Goal: Task Accomplishment & Management: Complete application form

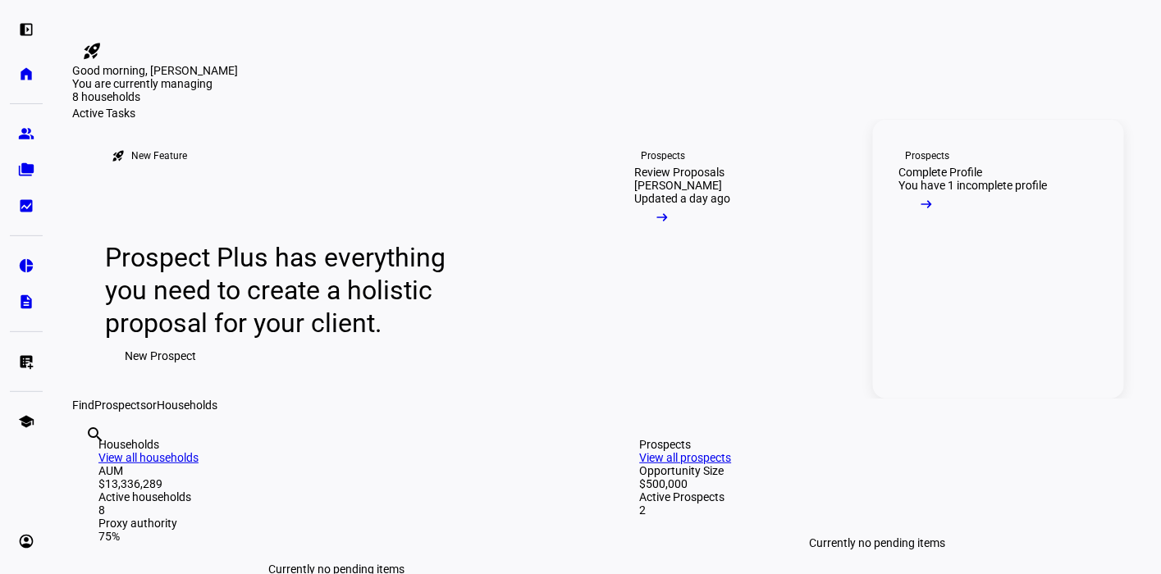
click at [977, 391] on link "Prospects Complete Profile You have 1 incomplete profile arrow_right_alt" at bounding box center [999, 259] width 252 height 279
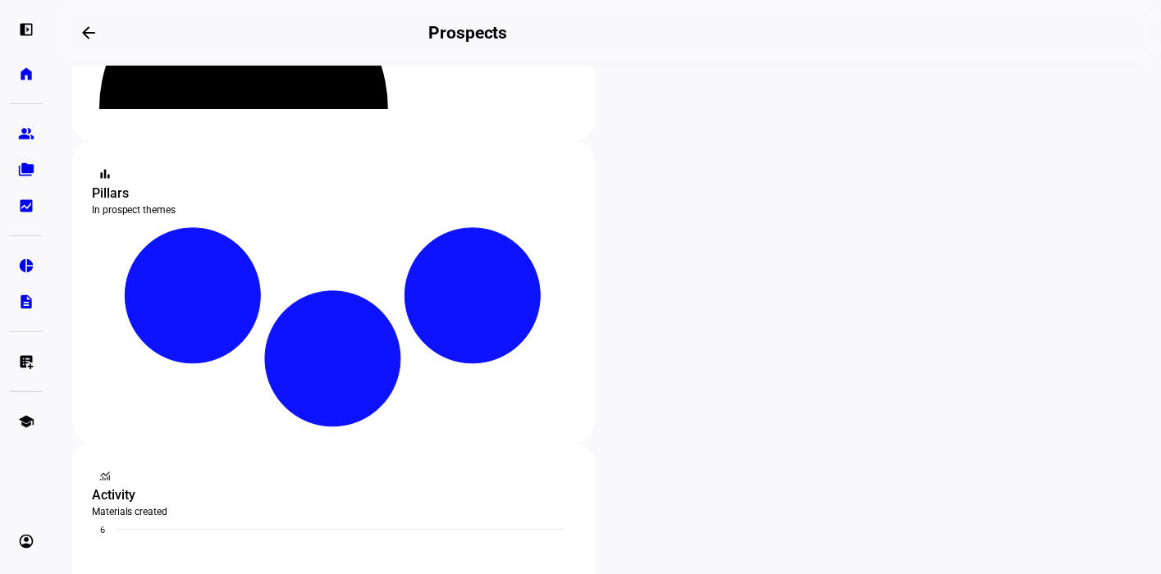
scroll to position [492, 0]
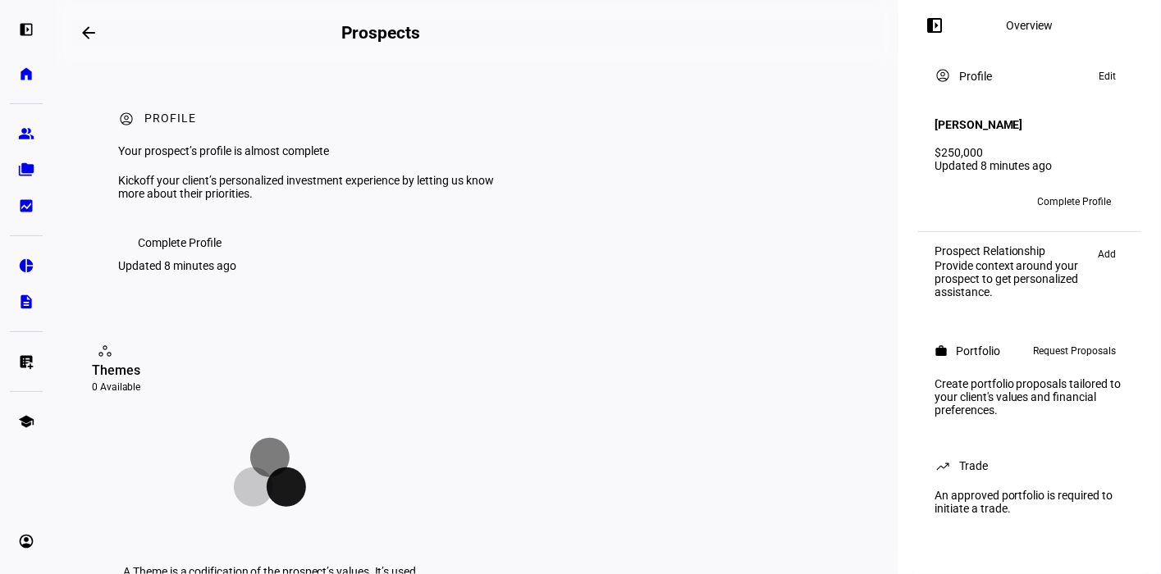
click at [1059, 191] on span "Complete Profile" at bounding box center [1075, 202] width 74 height 26
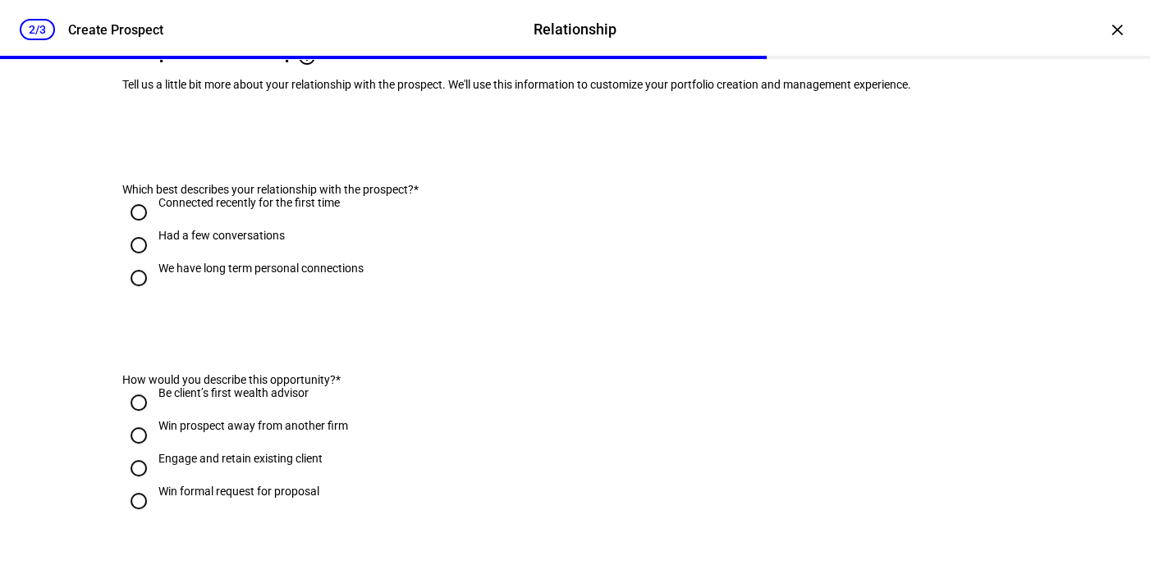
scroll to position [164, 0]
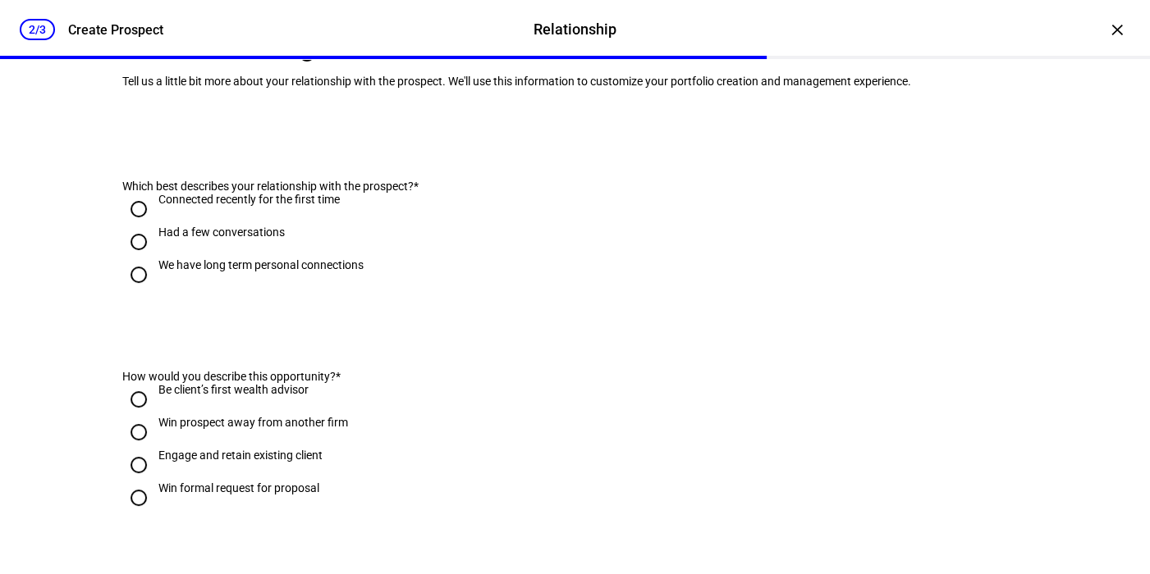
click at [133, 291] on input "We have long term personal connections" at bounding box center [138, 275] width 33 height 33
radio input "true"
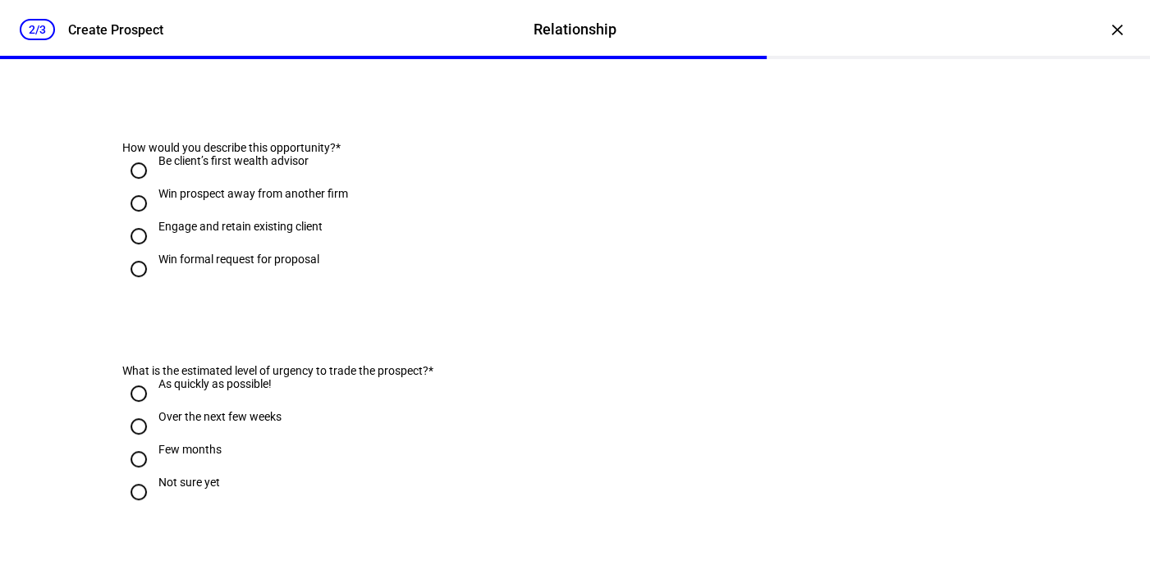
scroll to position [410, 0]
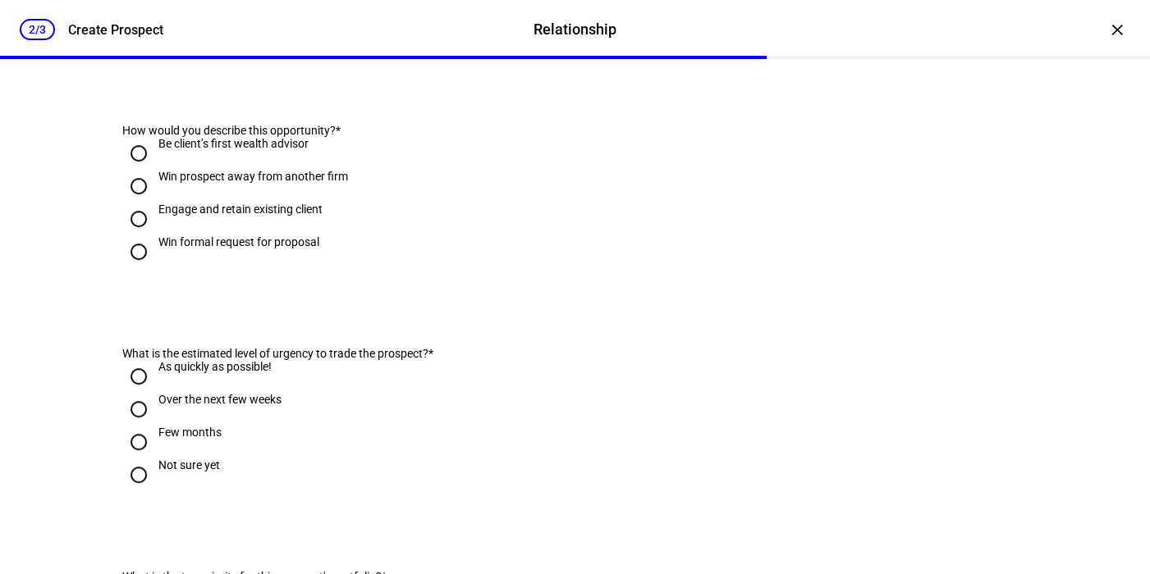
click at [135, 236] on input "Engage and retain existing client" at bounding box center [138, 219] width 33 height 33
radio input "true"
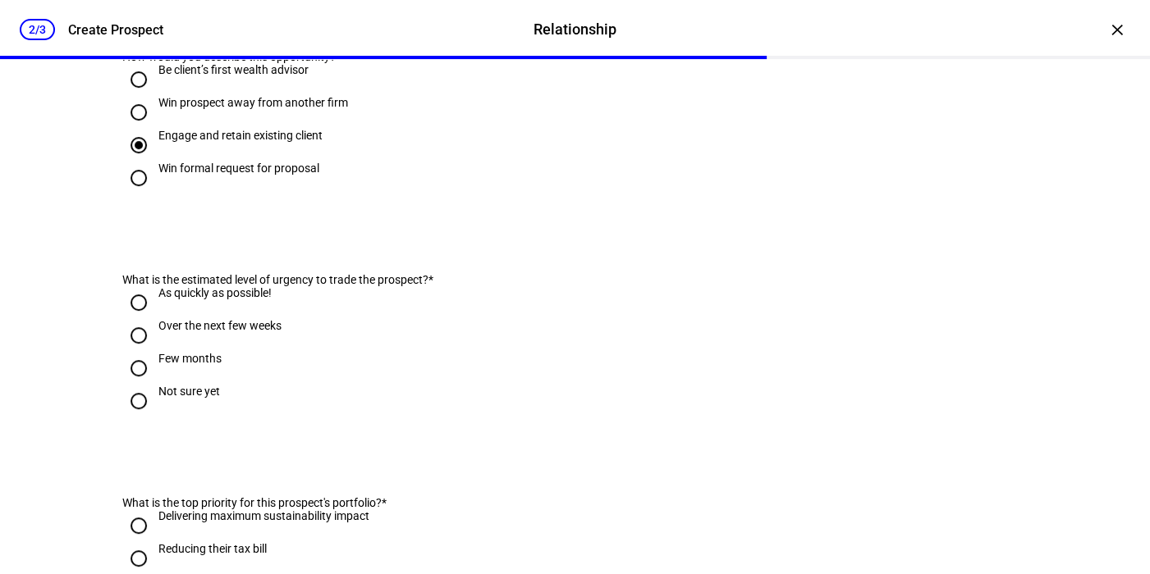
scroll to position [574, 0]
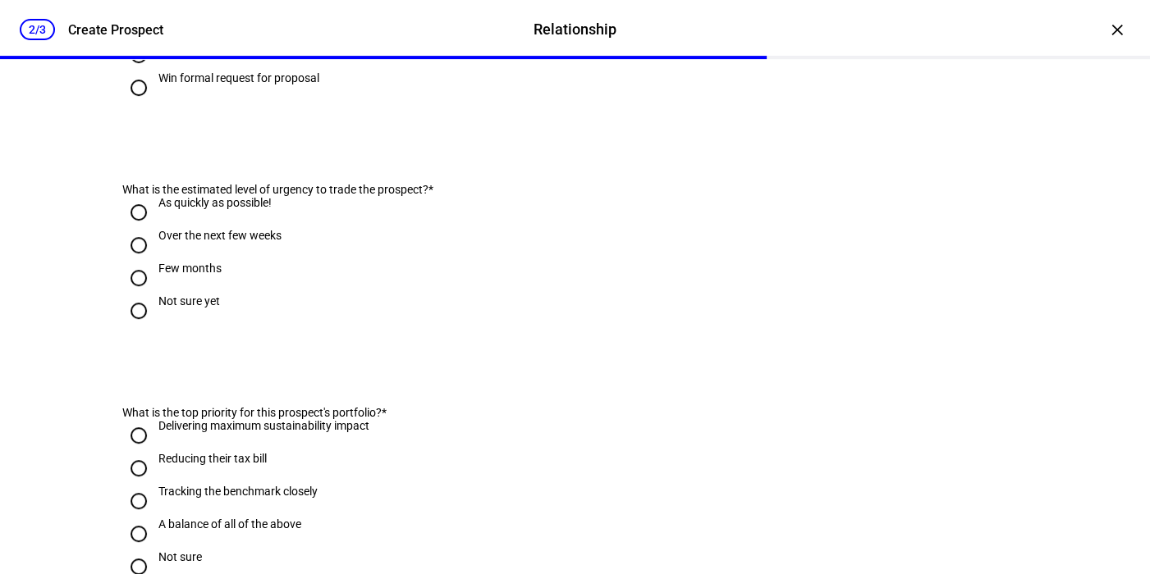
click at [134, 229] on input "As quickly as possible!" at bounding box center [138, 212] width 33 height 33
radio input "true"
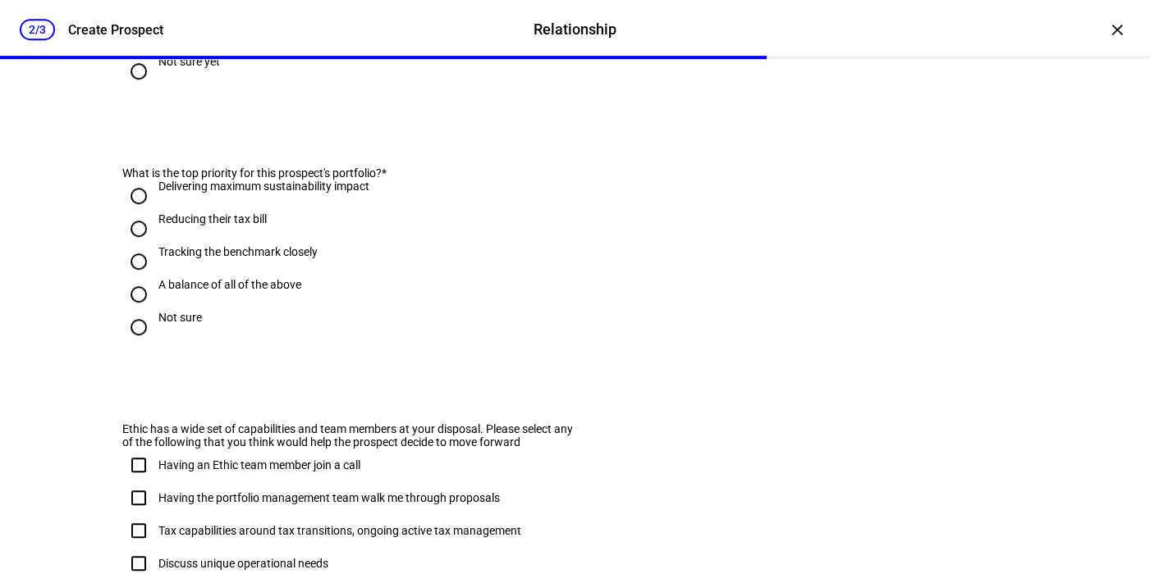
scroll to position [821, 0]
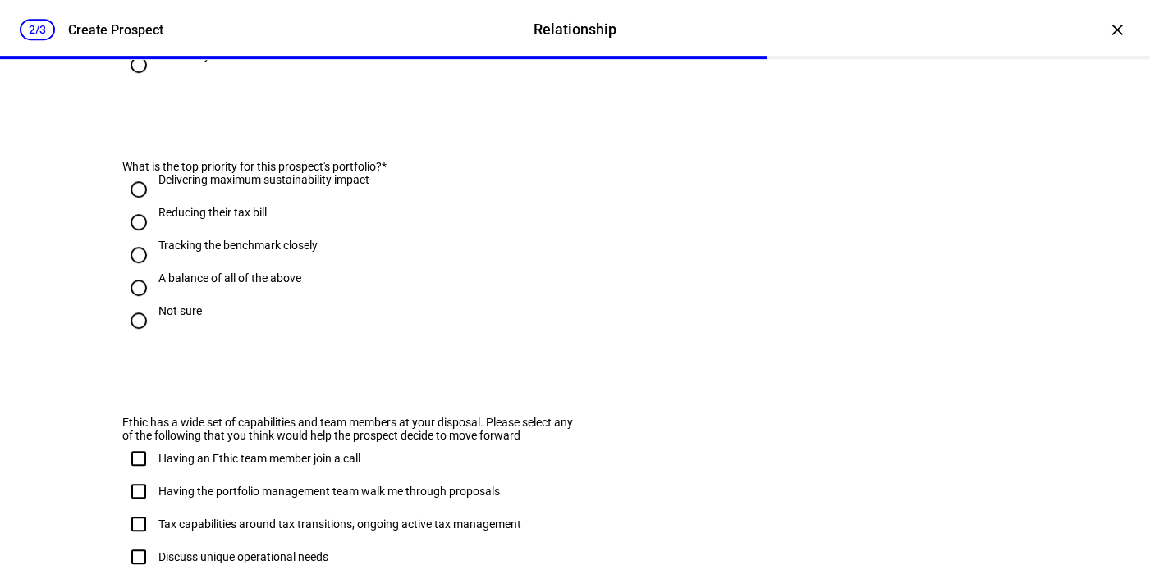
click at [130, 206] on input "Delivering maximum sustainability impact" at bounding box center [138, 189] width 33 height 33
radio input "true"
click at [124, 239] on input "Reducing their tax bill" at bounding box center [138, 222] width 33 height 33
radio input "true"
click at [126, 206] on input "Delivering maximum sustainability impact" at bounding box center [138, 189] width 33 height 33
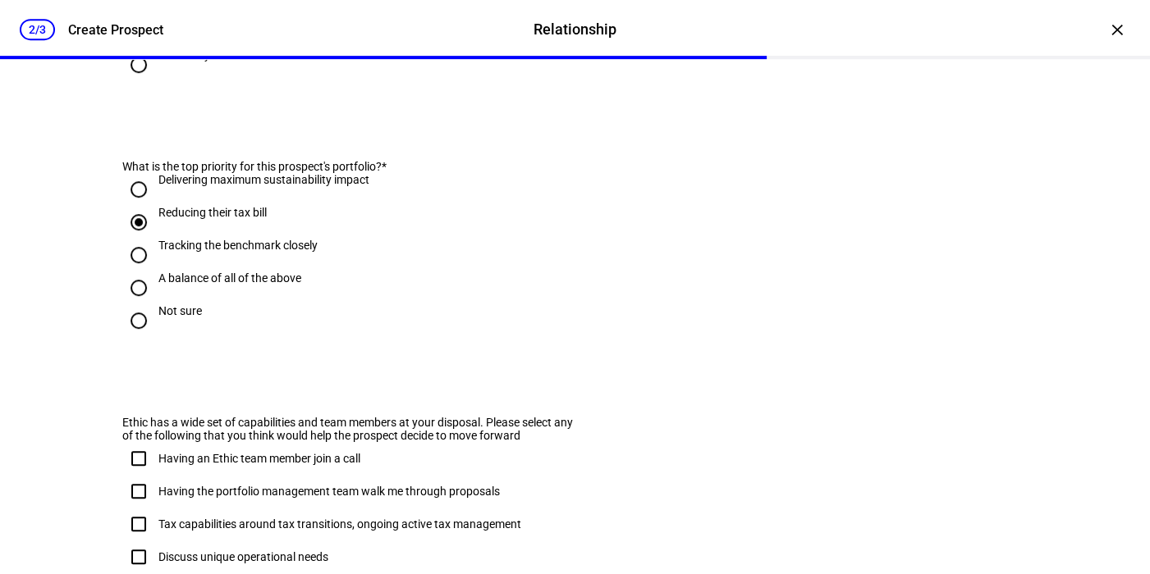
radio input "true"
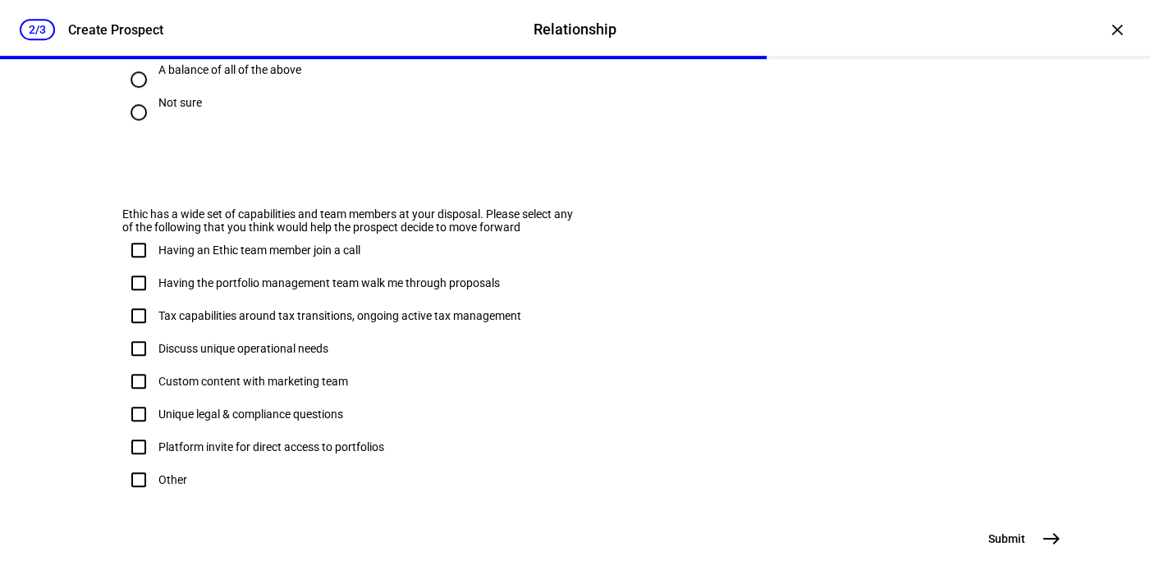
scroll to position [1143, 0]
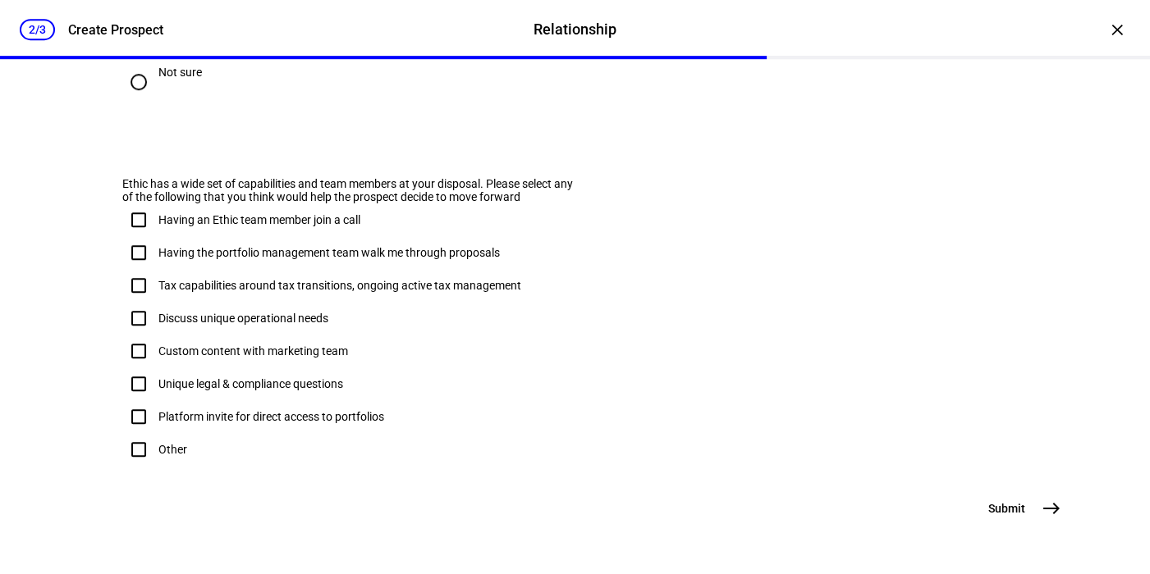
click at [130, 204] on input "Having an Ethic team member join a call" at bounding box center [138, 220] width 33 height 33
checkbox input "true"
click at [128, 269] on input "Tax capabilities around tax transitions, ongoing active tax management" at bounding box center [138, 285] width 33 height 33
checkbox input "true"
click at [131, 204] on input "Having an Ethic team member join a call" at bounding box center [138, 220] width 33 height 33
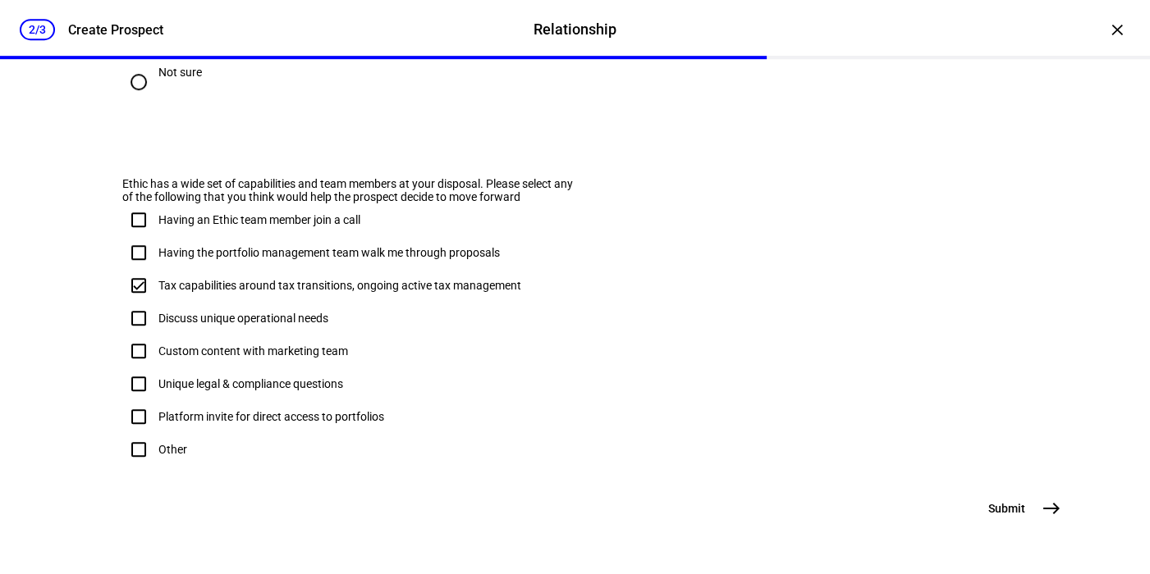
click at [135, 204] on input "Having an Ethic team member join a call" at bounding box center [138, 220] width 33 height 33
checkbox input "true"
click at [1051, 509] on mat-icon "east" at bounding box center [1051, 509] width 20 height 20
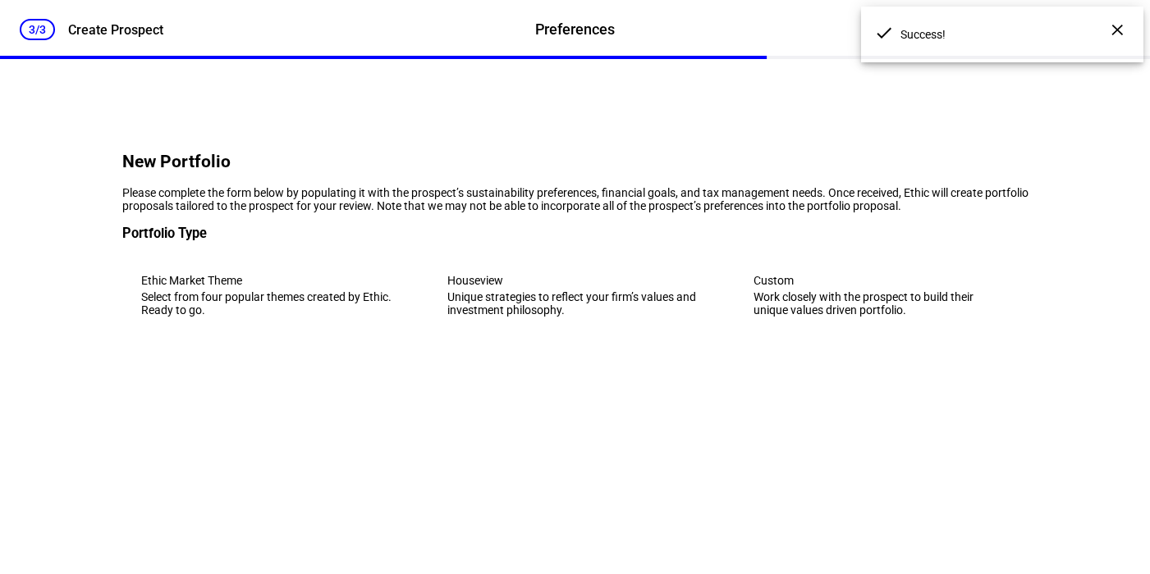
scroll to position [0, 0]
click at [898, 317] on div "Work closely with the prospect to build their unique values driven portfolio." at bounding box center [880, 304] width 255 height 26
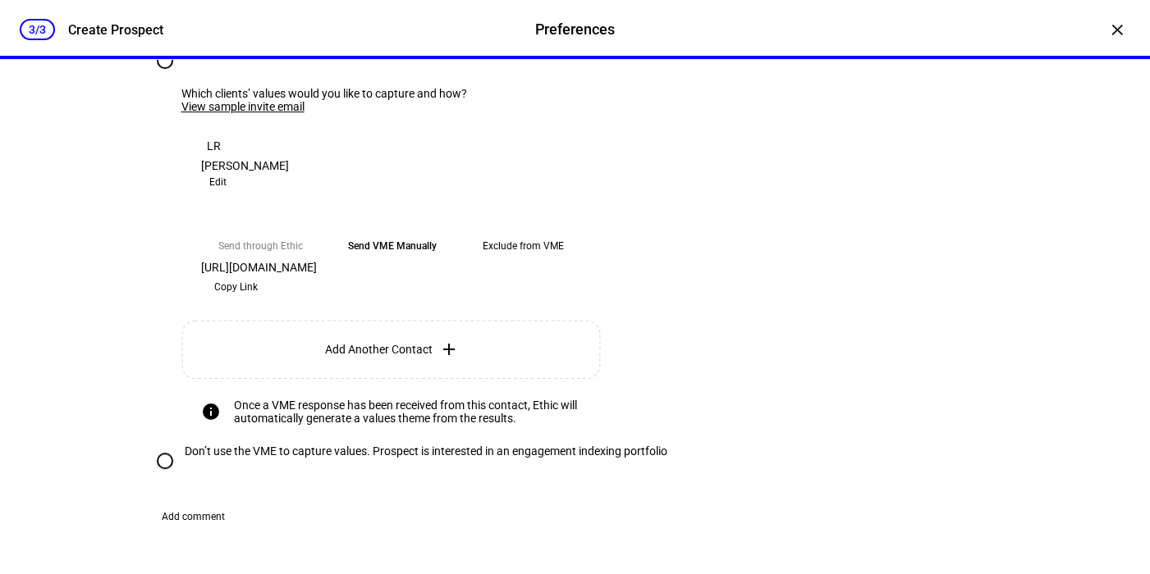
scroll to position [410, 0]
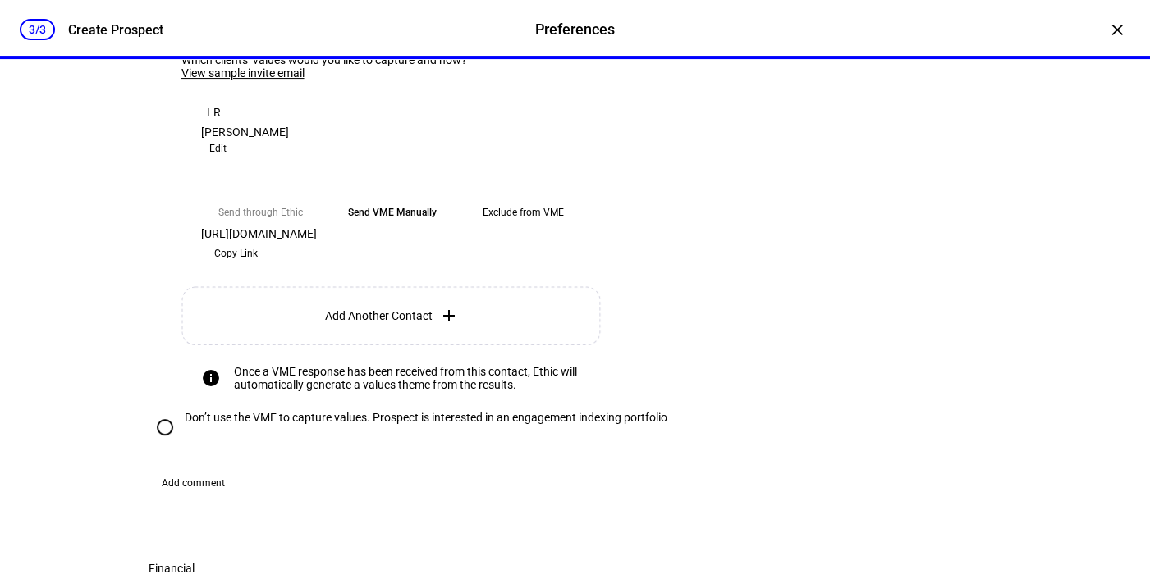
drag, startPoint x: 529, startPoint y: 361, endPoint x: 707, endPoint y: 321, distance: 182.6
click at [707, 321] on div "Which clients’ values would you like to capture and how? View sample invite ema…" at bounding box center [591, 232] width 821 height 358
click at [227, 158] on span "Edit" at bounding box center [217, 149] width 17 height 20
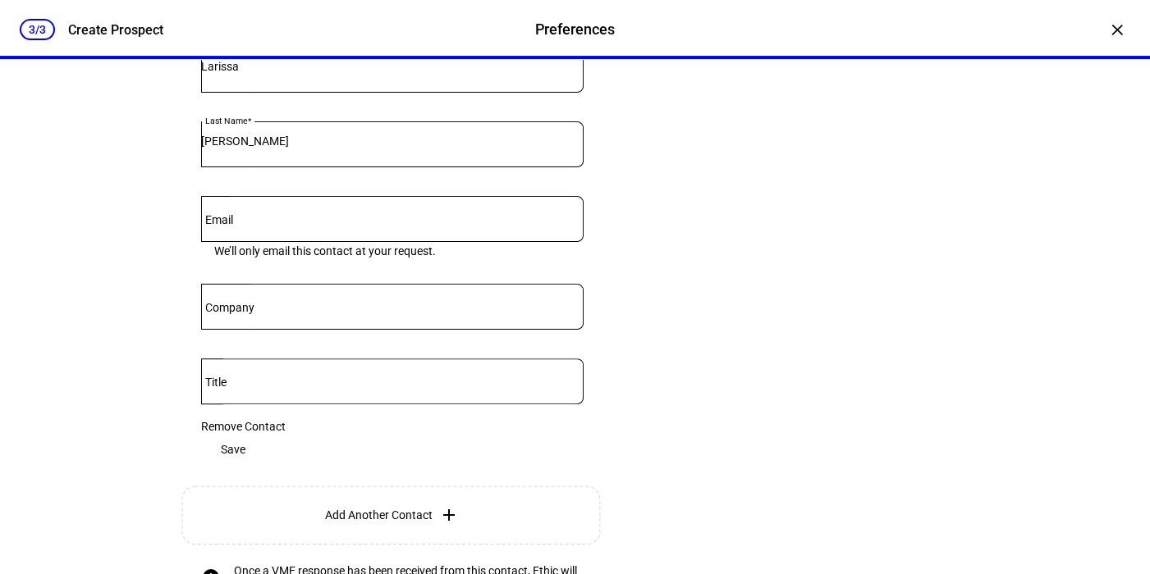
scroll to position [492, 0]
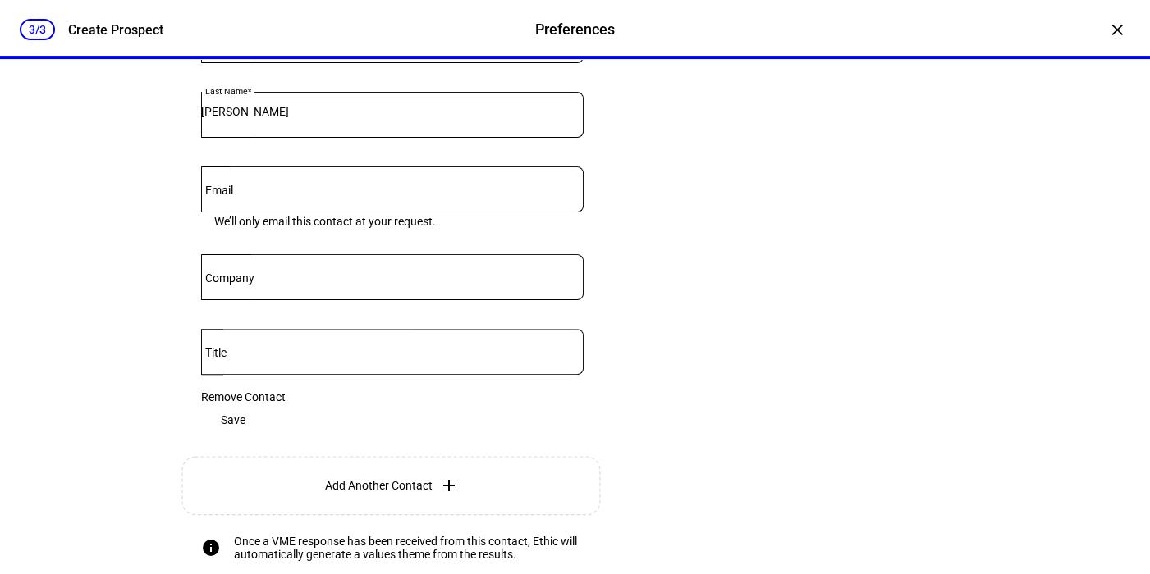
click at [265, 193] on input "Email" at bounding box center [392, 186] width 382 height 13
click at [137, 336] on div "Would you like to capture your client's values? Send Values Mapping Exercise (V…" at bounding box center [575, 294] width 906 height 797
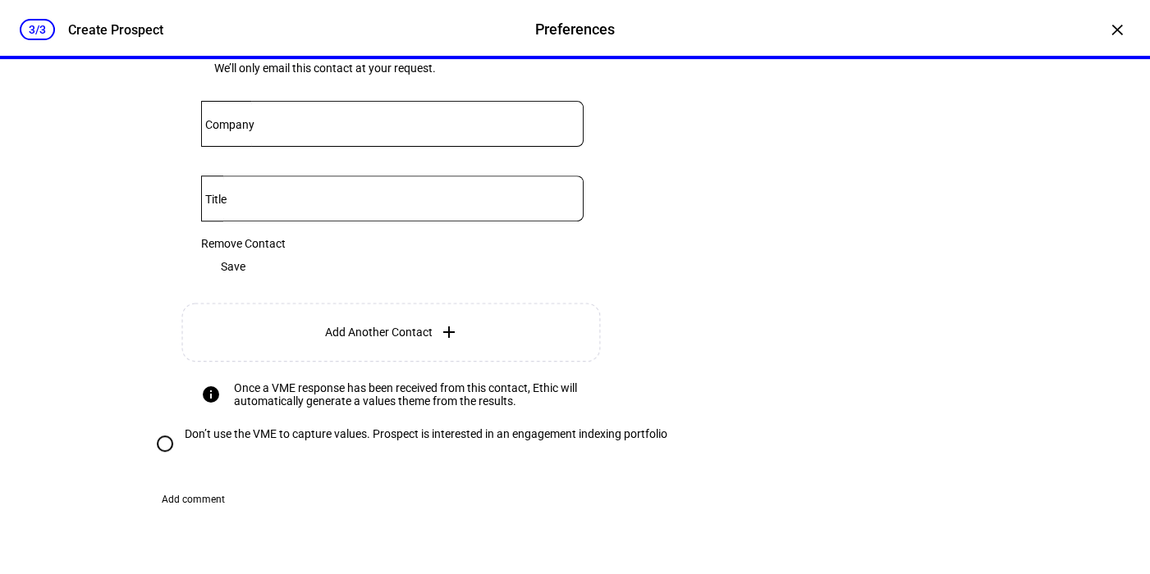
scroll to position [657, 0]
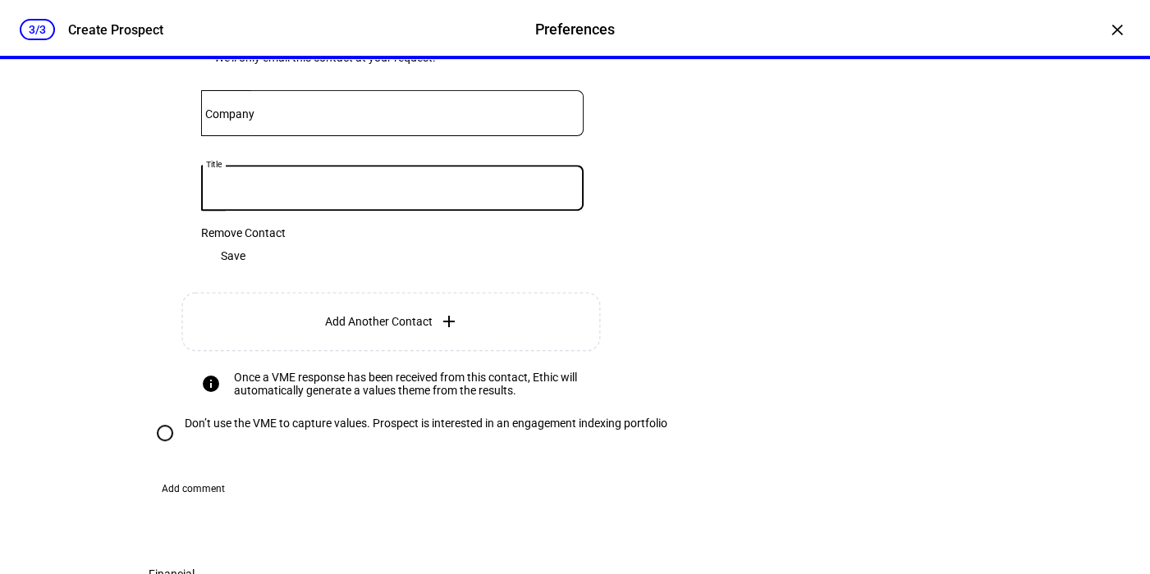
click at [265, 191] on input "Title" at bounding box center [392, 184] width 382 height 13
type input "NA"
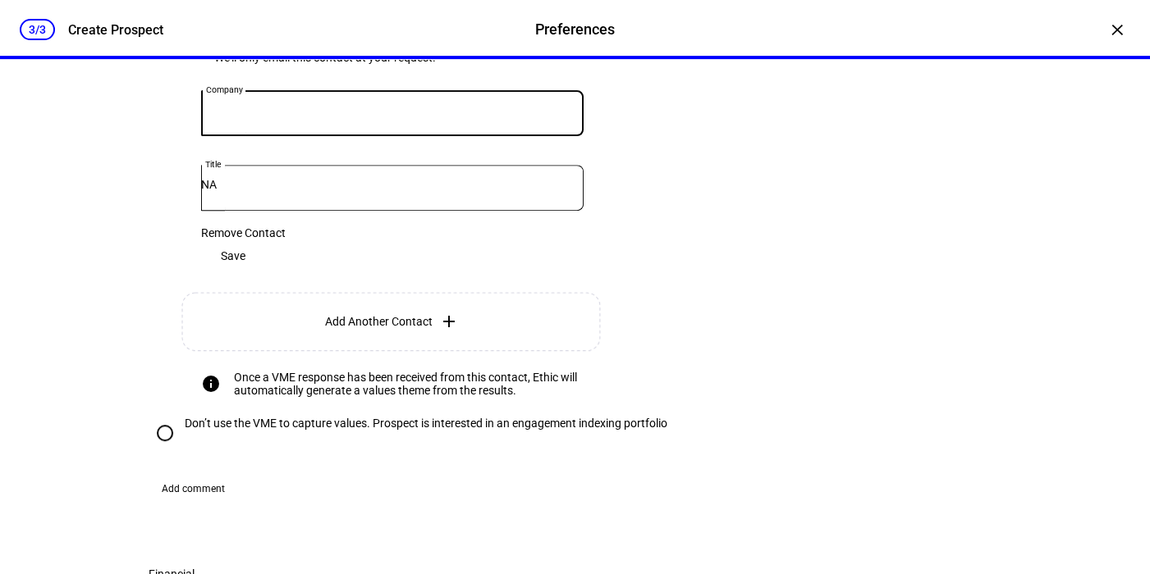
click at [291, 117] on input "Company" at bounding box center [392, 109] width 382 height 13
type input "NA"
click at [265, 272] on span at bounding box center [233, 256] width 64 height 33
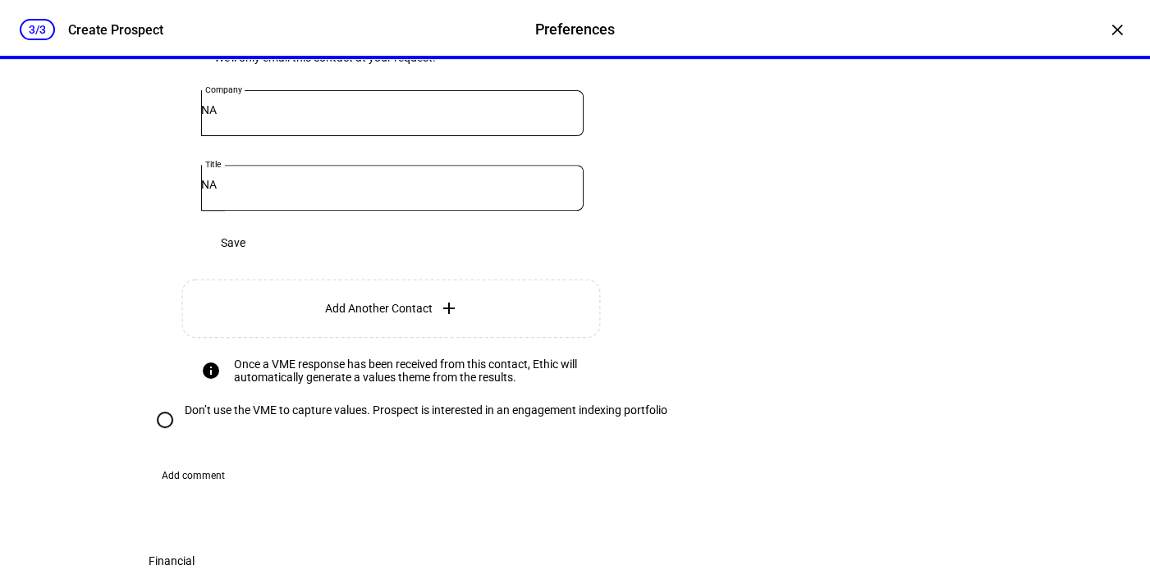
scroll to position [447, 0]
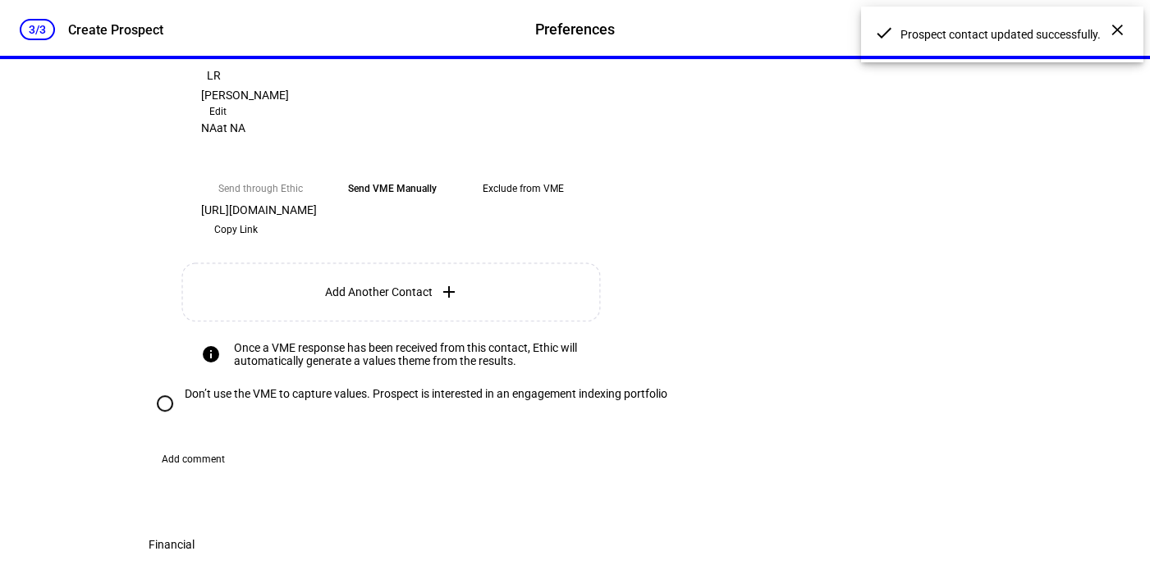
click at [382, 204] on eth-mega-radio-button "Send VME Manually" at bounding box center [392, 189] width 118 height 30
click at [258, 243] on span "Copy Link" at bounding box center [235, 230] width 43 height 26
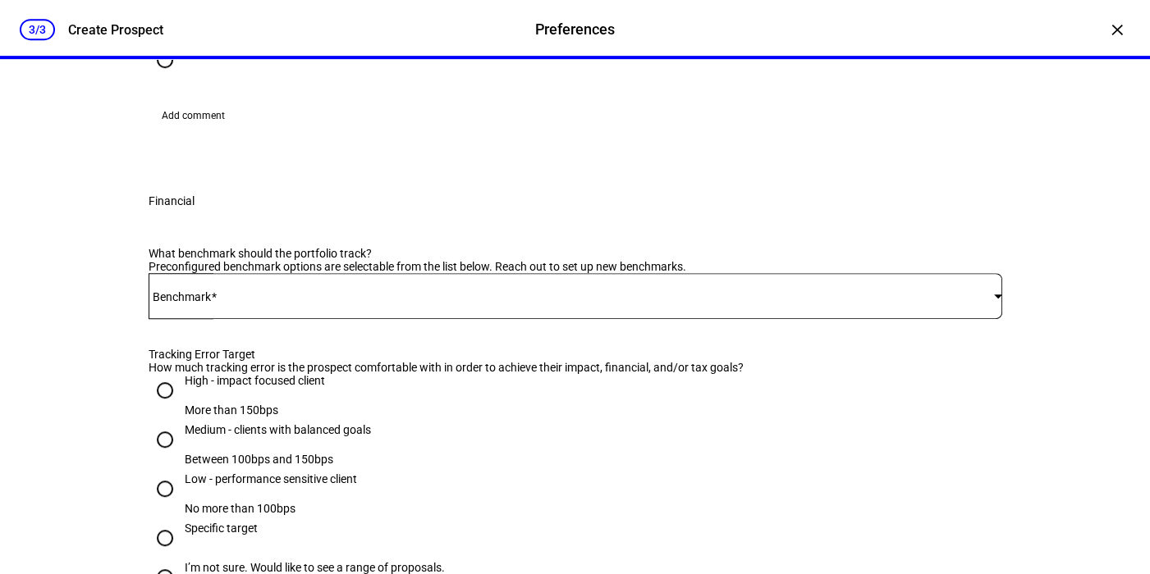
scroll to position [982, 0]
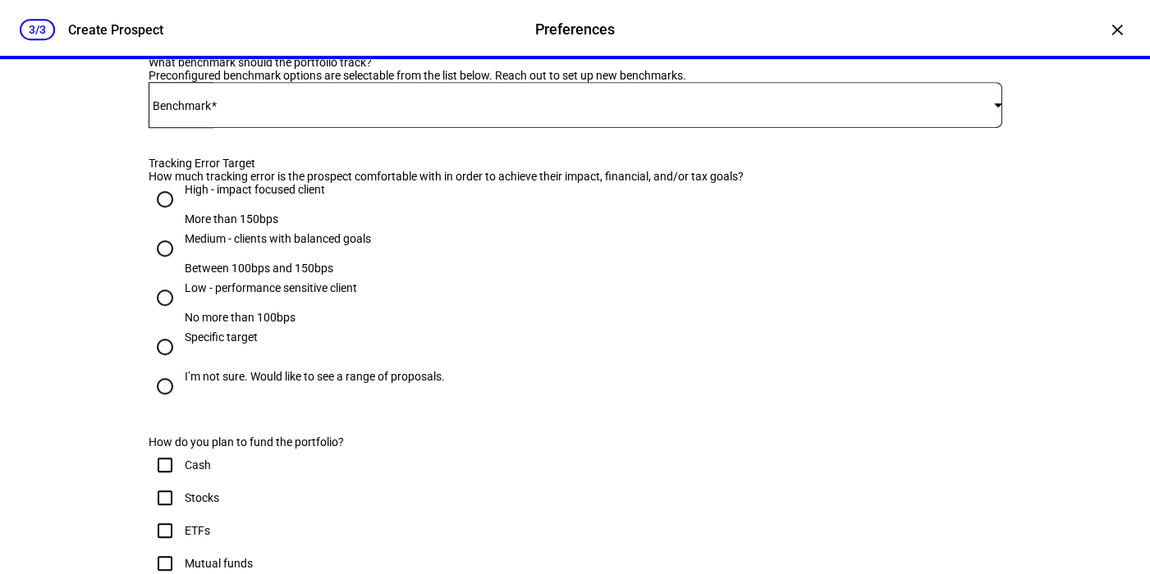
click at [361, 128] on div at bounding box center [575, 105] width 853 height 46
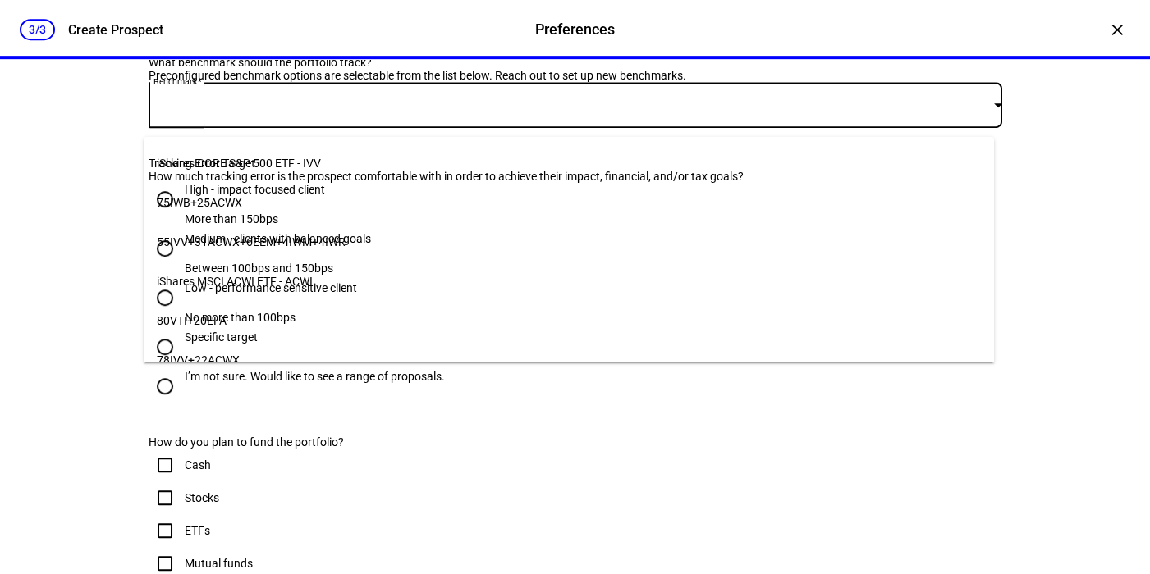
click at [64, 287] on div at bounding box center [575, 287] width 1150 height 574
